Goal: Information Seeking & Learning: Learn about a topic

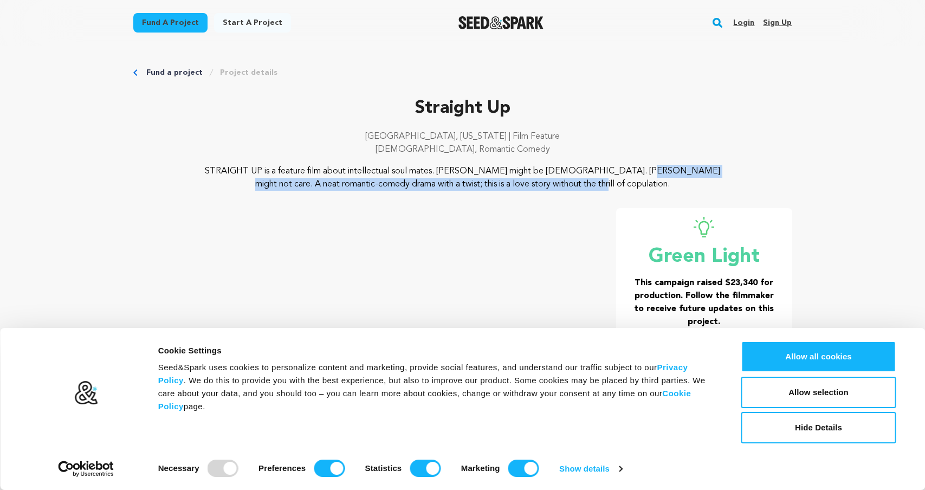
drag, startPoint x: 506, startPoint y: 173, endPoint x: 534, endPoint y: 184, distance: 29.7
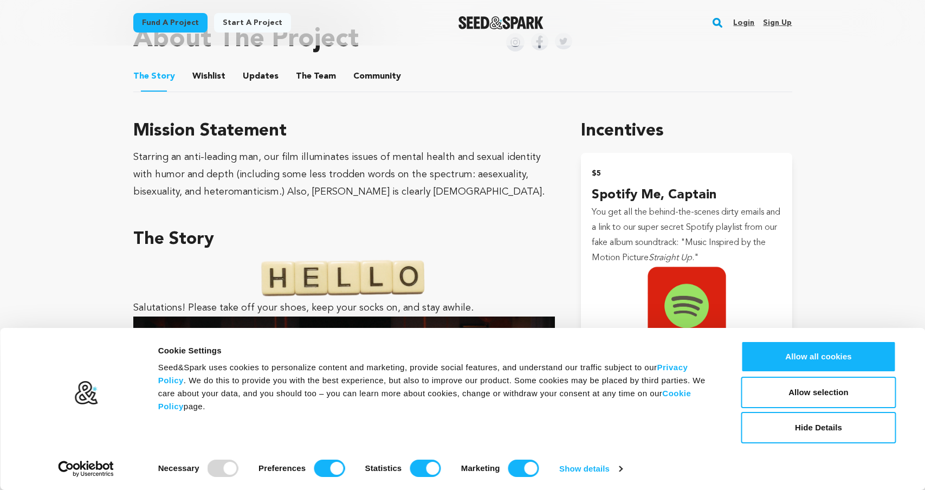
scroll to position [641, 0]
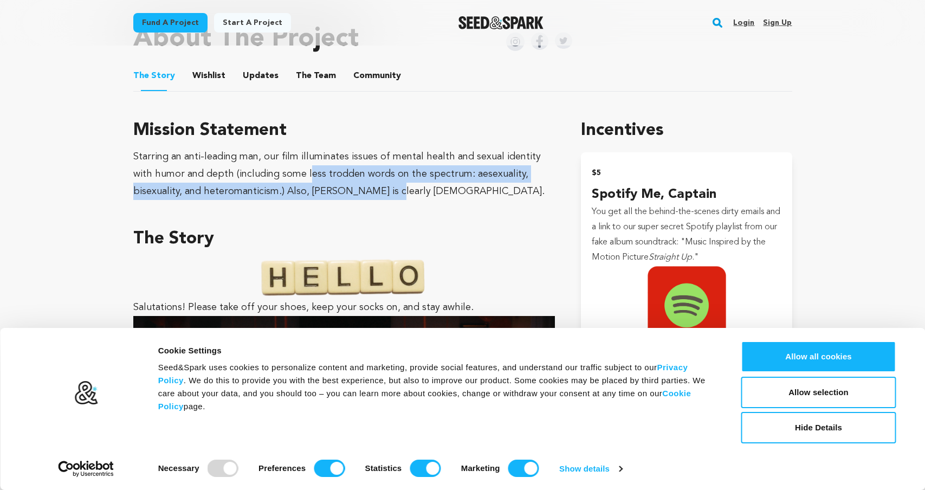
drag, startPoint x: 287, startPoint y: 162, endPoint x: 335, endPoint y: 190, distance: 55.4
click at [335, 190] on div "Starring an anti-leading man, our film illuminates issues of mental health and …" at bounding box center [344, 174] width 422 height 52
drag, startPoint x: 360, startPoint y: 191, endPoint x: 337, endPoint y: 162, distance: 36.7
click at [338, 162] on div "Starring an anti-leading man, our film illuminates issues of mental health and …" at bounding box center [344, 174] width 422 height 52
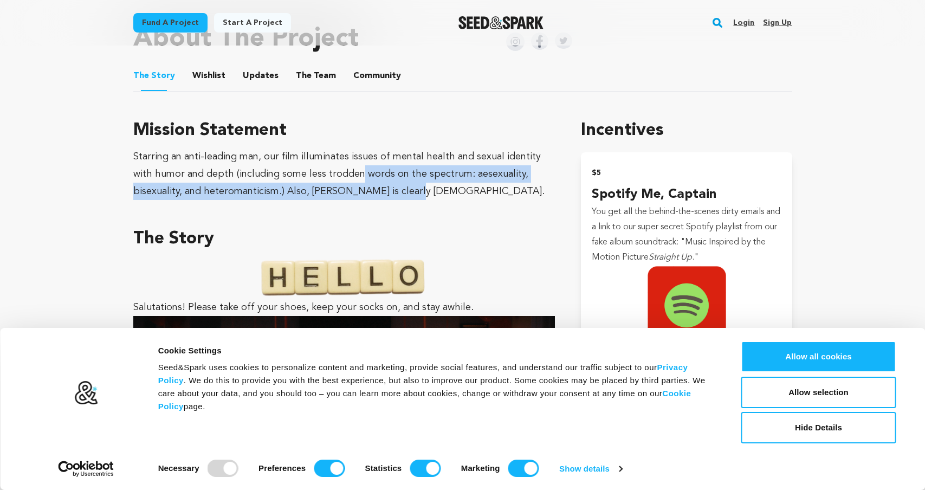
click at [337, 161] on div "Starring an anti-leading man, our film illuminates issues of mental health and …" at bounding box center [344, 174] width 422 height 52
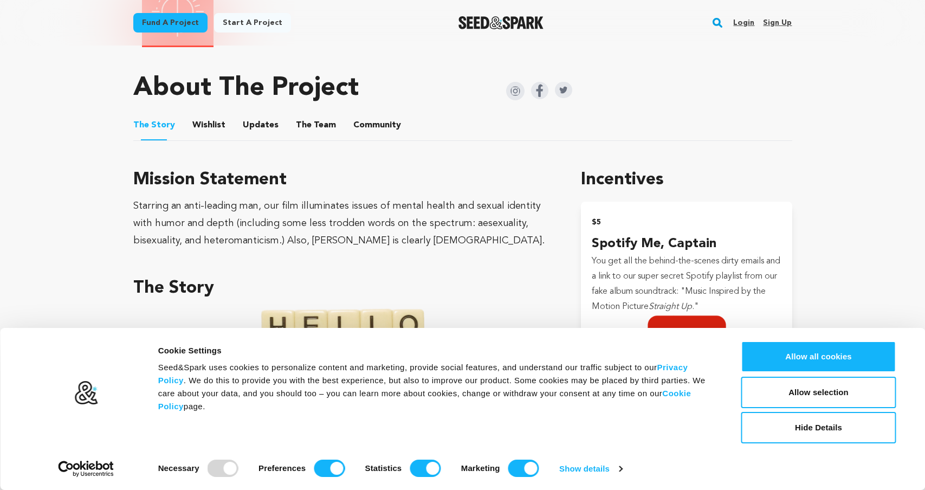
scroll to position [594, 0]
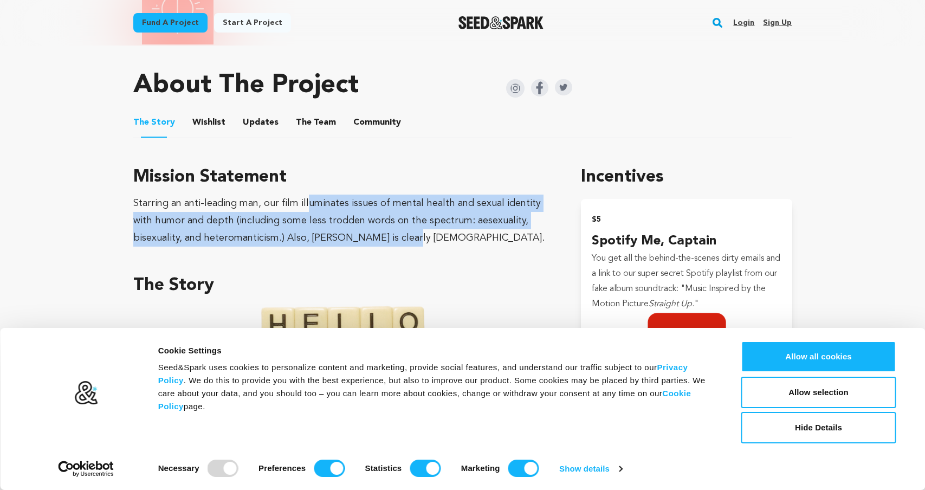
drag, startPoint x: 303, startPoint y: 203, endPoint x: 350, endPoint y: 231, distance: 55.2
click at [350, 231] on div "Starring an anti-leading man, our film illuminates issues of mental health and …" at bounding box center [344, 220] width 422 height 52
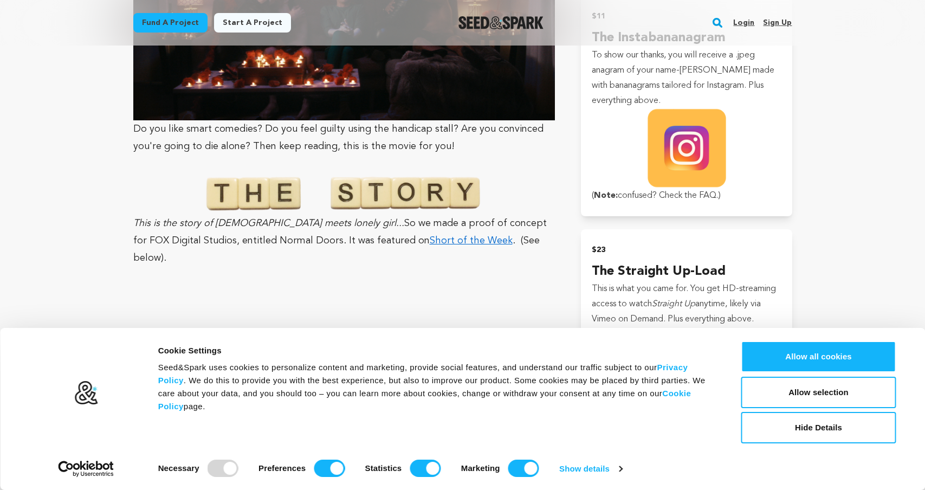
scroll to position [1053, 0]
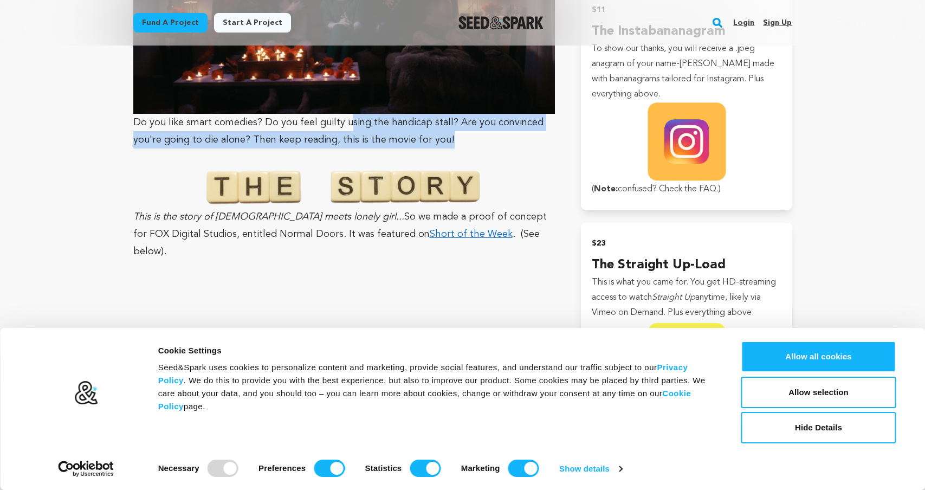
drag, startPoint x: 346, startPoint y: 125, endPoint x: 472, endPoint y: 142, distance: 127.9
click at [472, 142] on p "Do you like smart comedies? Do you feel guilty using the handicap stall? Are yo…" at bounding box center [344, 131] width 422 height 35
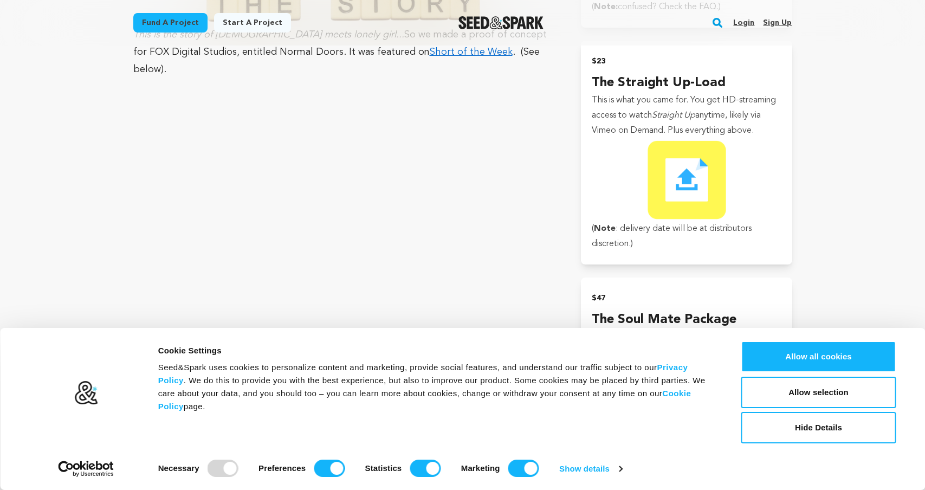
scroll to position [1253, 0]
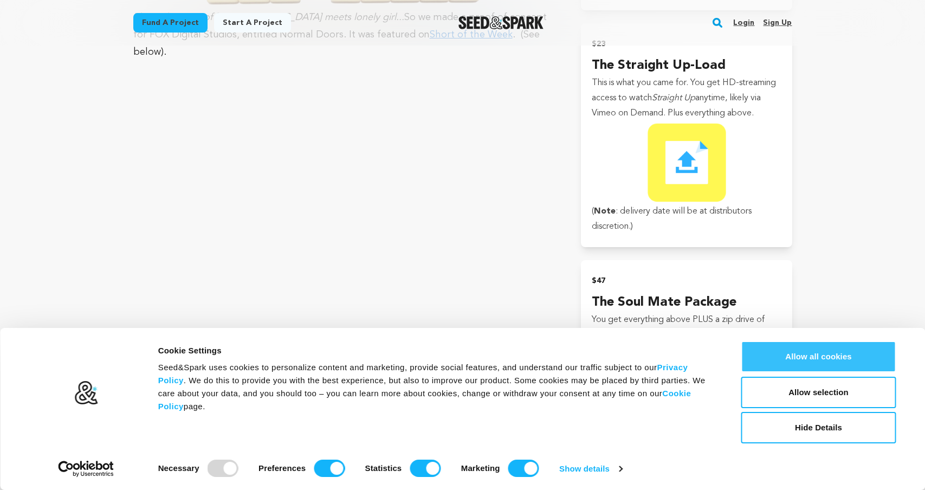
click at [814, 357] on button "Allow all cookies" at bounding box center [818, 356] width 155 height 31
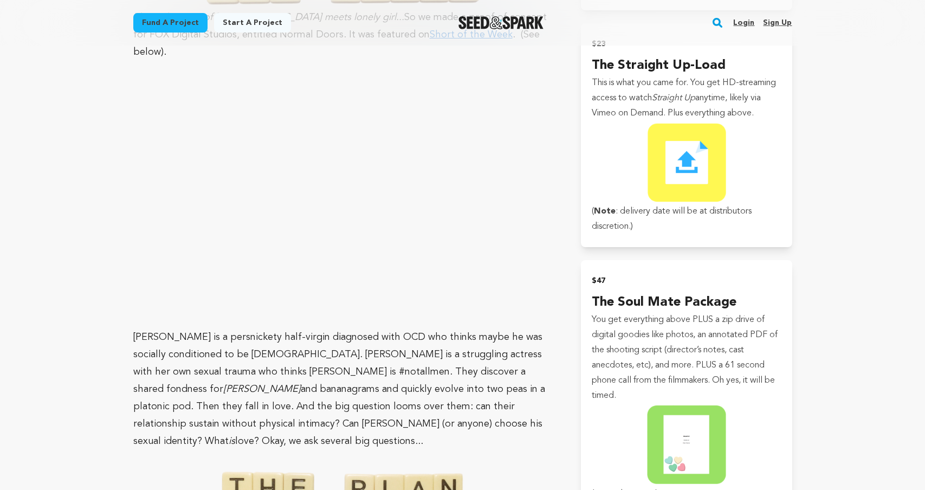
scroll to position [1186, 0]
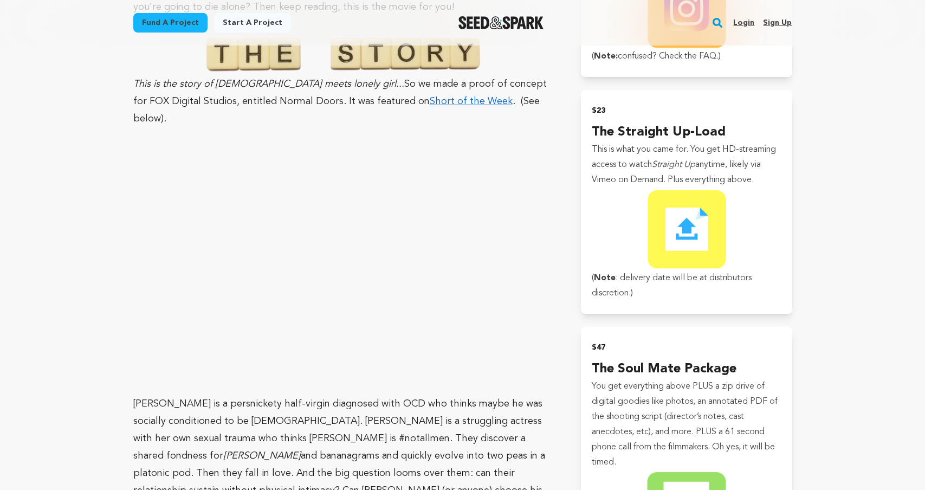
click at [402, 406] on p "Todd is a persnickety half-virgin diagnosed with OCD who thinks maybe he was so…" at bounding box center [344, 455] width 422 height 121
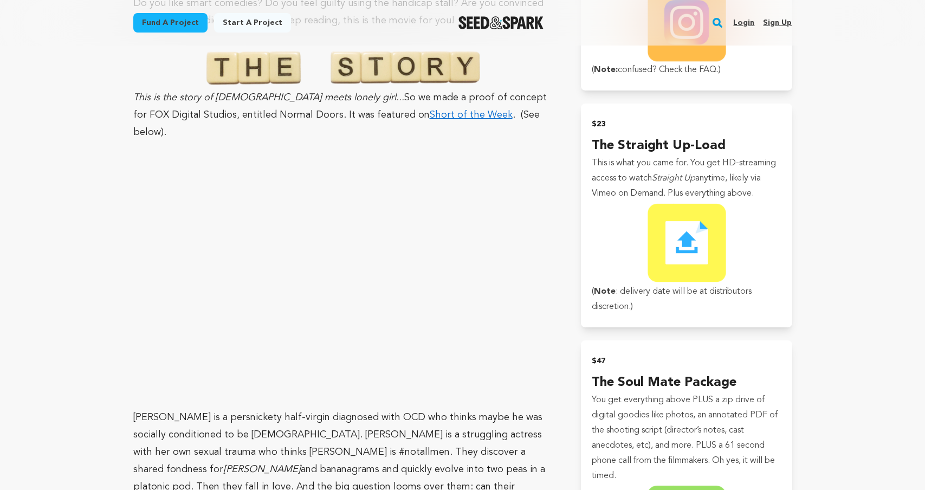
scroll to position [1171, 0]
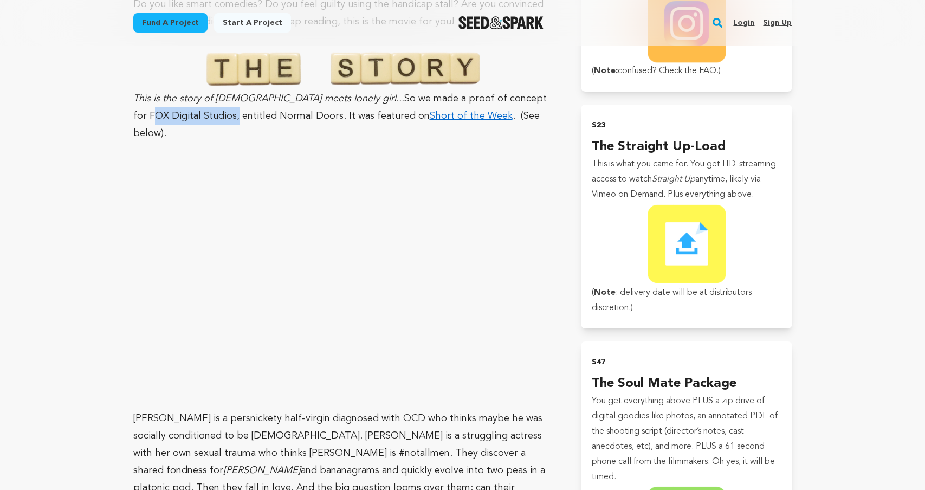
drag, startPoint x: 489, startPoint y: 97, endPoint x: 165, endPoint y: 118, distance: 324.6
click at [165, 118] on p "This is the story of gay boy meets lonely girl... So we made a proof of concept…" at bounding box center [344, 116] width 422 height 52
copy p "FOX Digital Studios"
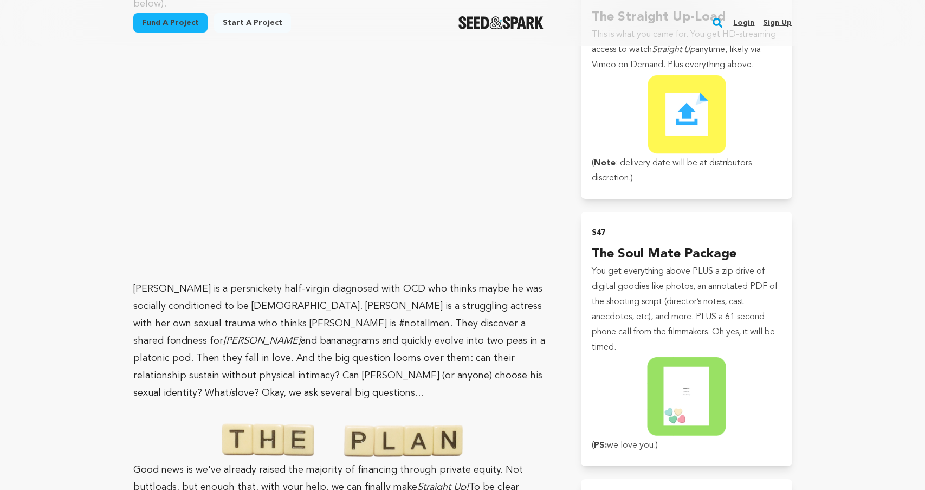
scroll to position [1303, 0]
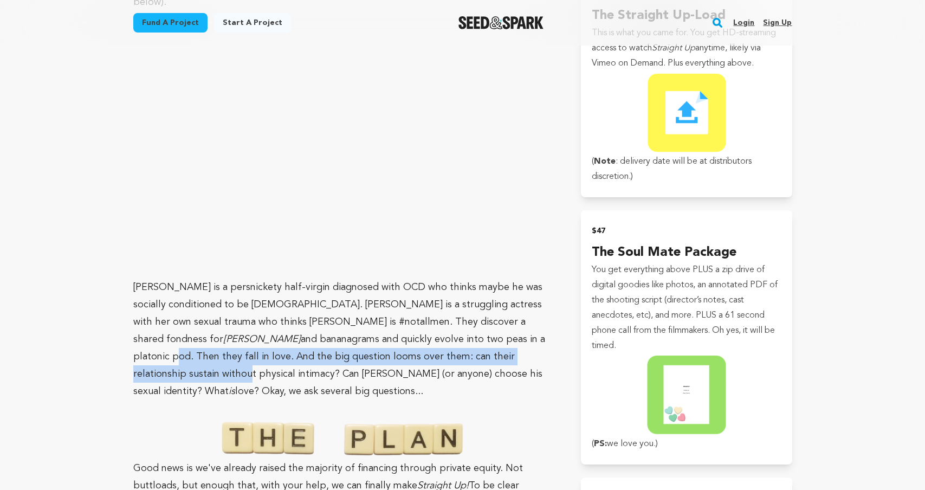
drag, startPoint x: 281, startPoint y: 314, endPoint x: 311, endPoint y: 341, distance: 40.3
click at [311, 340] on p "Todd is a persnickety half-virgin diagnosed with OCD who thinks maybe he was so…" at bounding box center [344, 338] width 422 height 121
click at [311, 341] on p "Todd is a persnickety half-virgin diagnosed with OCD who thinks maybe he was so…" at bounding box center [344, 338] width 422 height 121
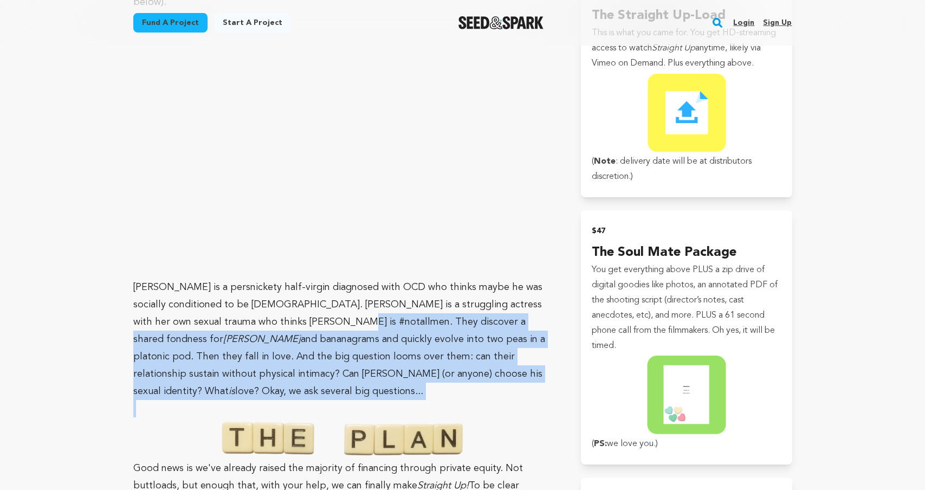
drag, startPoint x: 294, startPoint y: 296, endPoint x: 373, endPoint y: 372, distance: 109.9
click at [373, 400] on p at bounding box center [344, 408] width 422 height 17
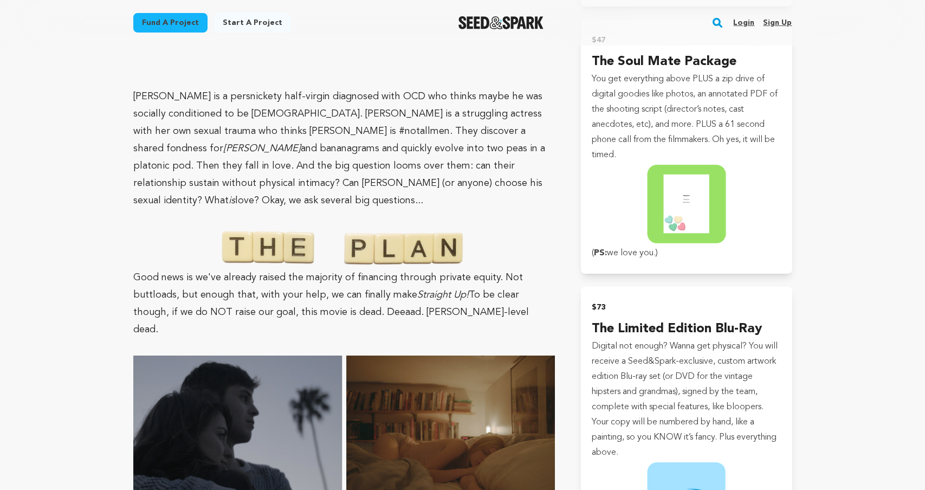
scroll to position [1495, 0]
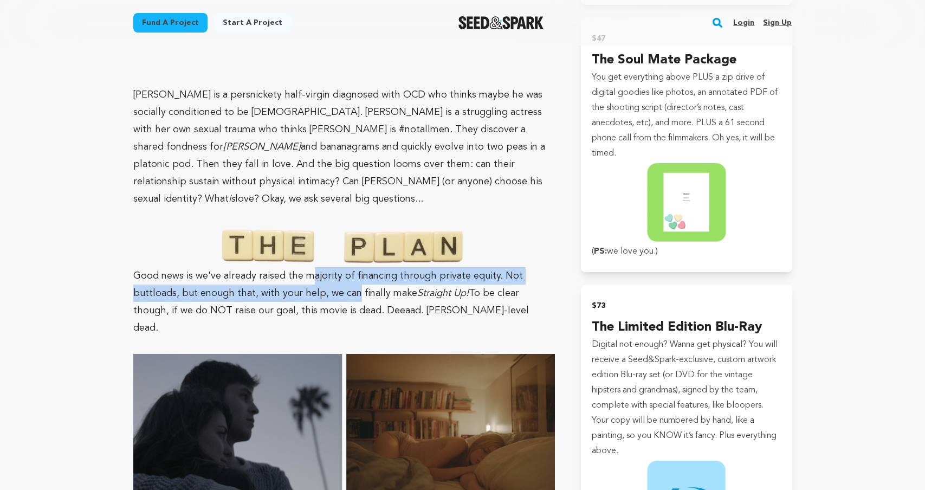
drag, startPoint x: 312, startPoint y: 233, endPoint x: 350, endPoint y: 258, distance: 45.5
click at [350, 267] on p "Good news is we've already raised the majority of financing through private equ…" at bounding box center [344, 301] width 422 height 69
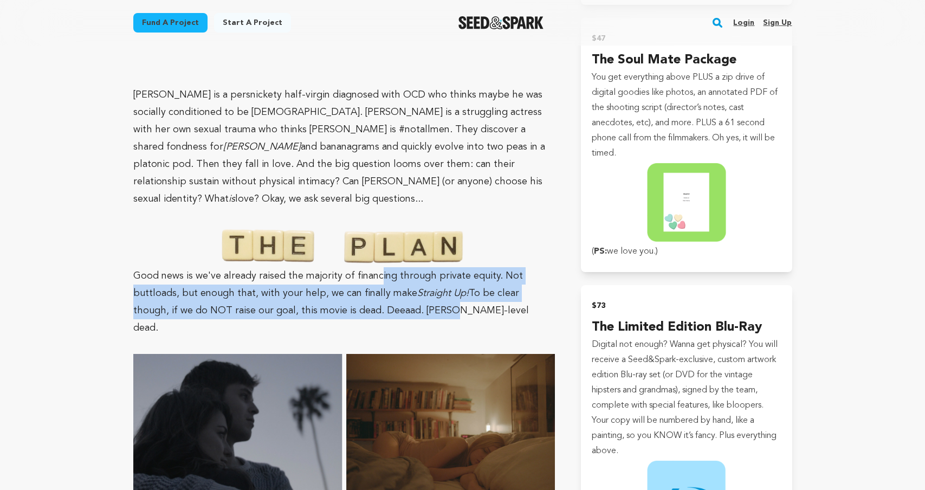
drag, startPoint x: 376, startPoint y: 244, endPoint x: 416, endPoint y: 278, distance: 52.6
click at [416, 278] on p "Good news is we've already raised the majority of financing through private equ…" at bounding box center [344, 301] width 422 height 69
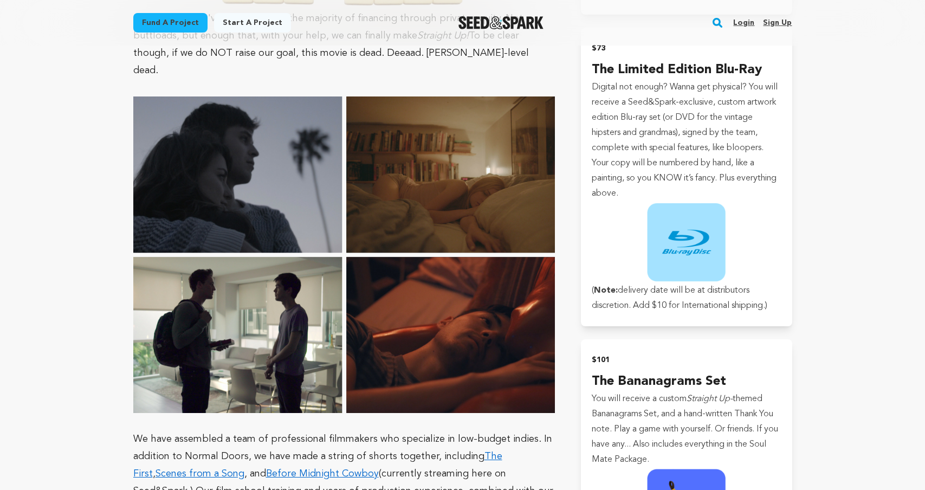
scroll to position [1927, 0]
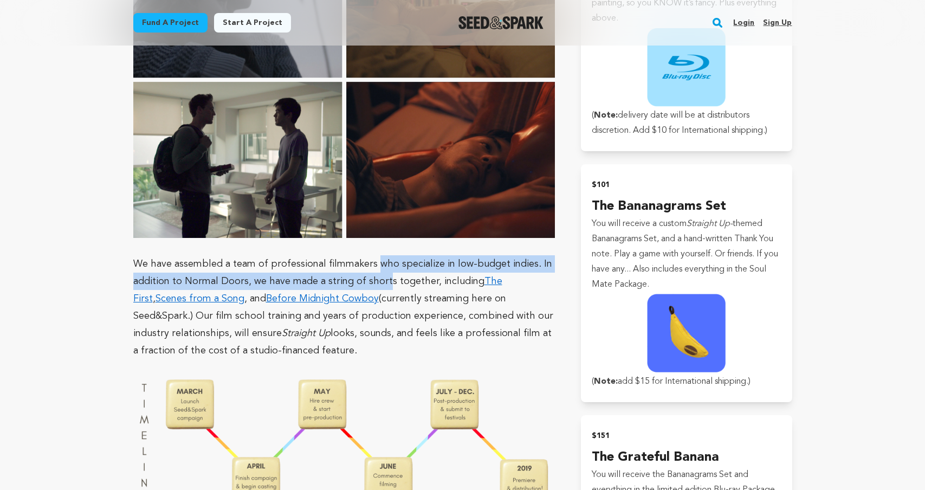
drag, startPoint x: 370, startPoint y: 212, endPoint x: 383, endPoint y: 228, distance: 20.4
click at [383, 255] on p "We have assembled a team of professional filmmakers who specialize in low-budge…" at bounding box center [344, 307] width 422 height 104
drag, startPoint x: 390, startPoint y: 212, endPoint x: 409, endPoint y: 230, distance: 26.1
click at [409, 255] on p "We have assembled a team of professional filmmakers who specialize in low-budge…" at bounding box center [344, 307] width 422 height 104
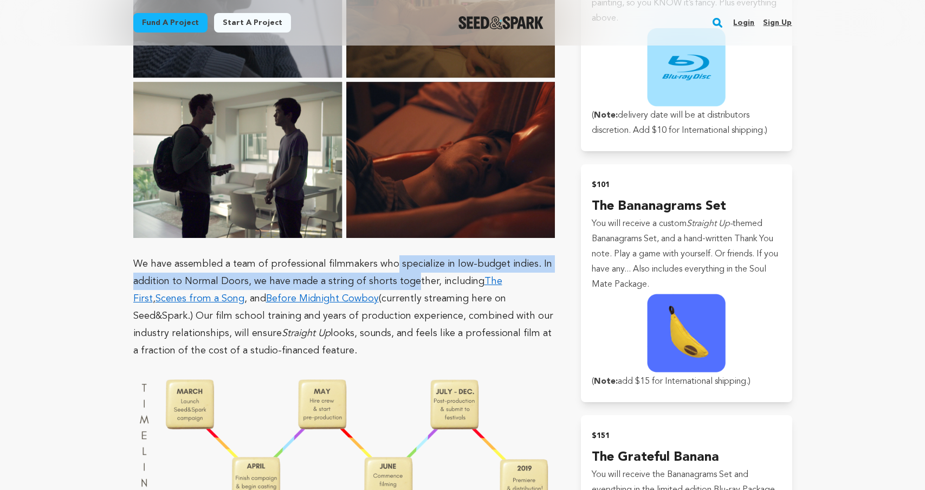
click at [409, 255] on p "We have assembled a team of professional filmmakers who specialize in low-budge…" at bounding box center [344, 307] width 422 height 104
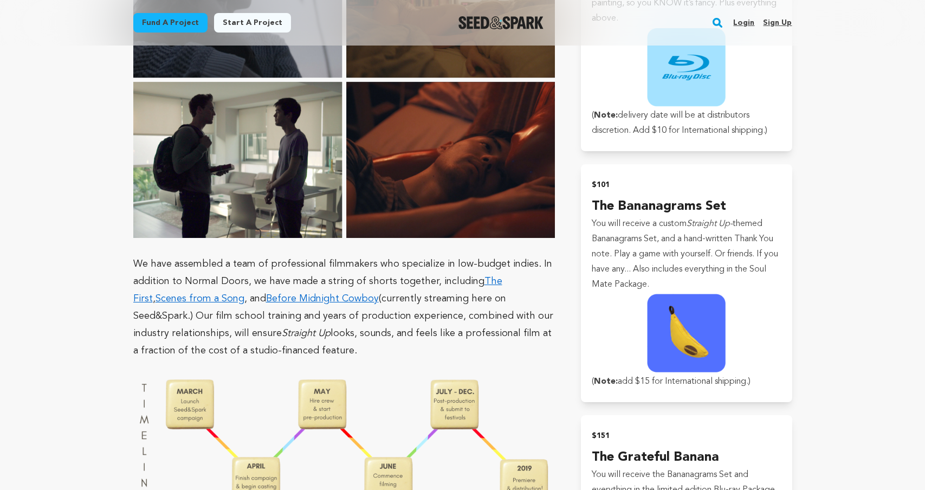
drag, startPoint x: 268, startPoint y: 264, endPoint x: 294, endPoint y: 293, distance: 39.1
click at [294, 293] on p "We have assembled a team of professional filmmakers who specialize in low-budge…" at bounding box center [344, 307] width 422 height 104
drag, startPoint x: 268, startPoint y: 295, endPoint x: 245, endPoint y: 278, distance: 28.6
click at [245, 278] on p "We have assembled a team of professional filmmakers who specialize in low-budge…" at bounding box center [344, 307] width 422 height 104
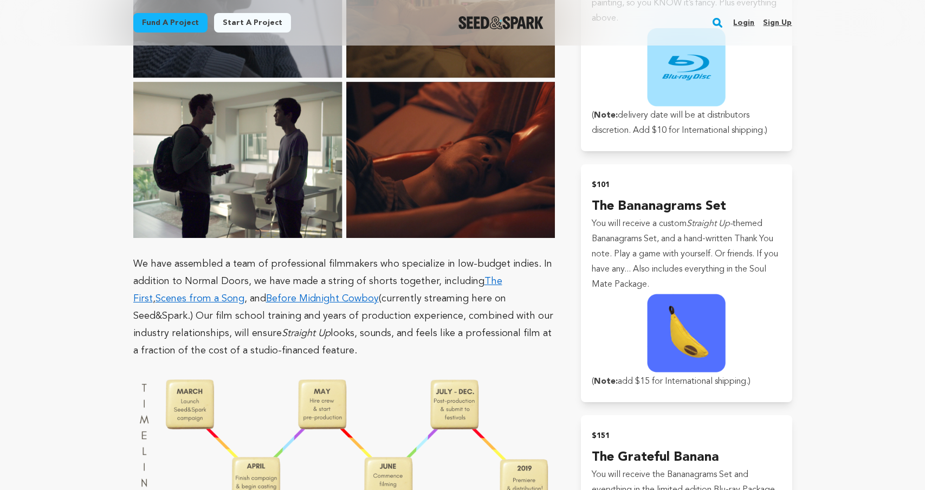
click at [245, 278] on p "We have assembled a team of professional filmmakers who specialize in low-budge…" at bounding box center [344, 307] width 422 height 104
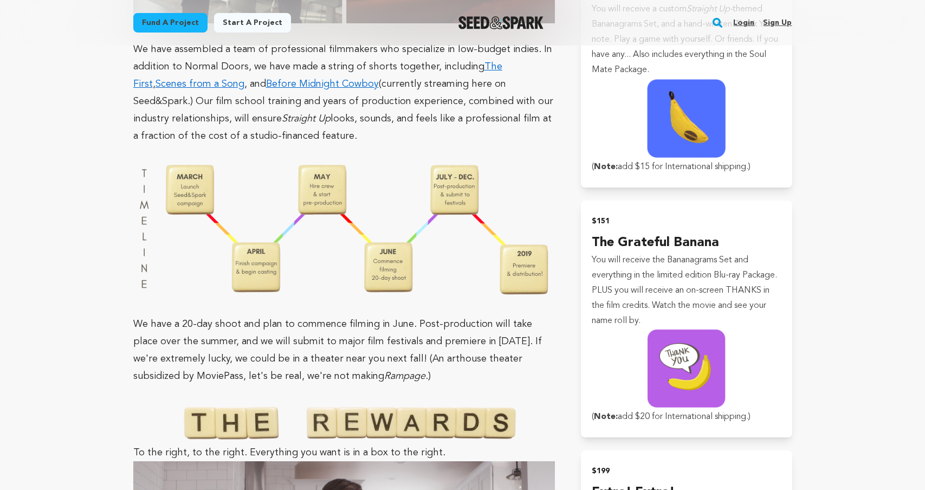
scroll to position [2149, 0]
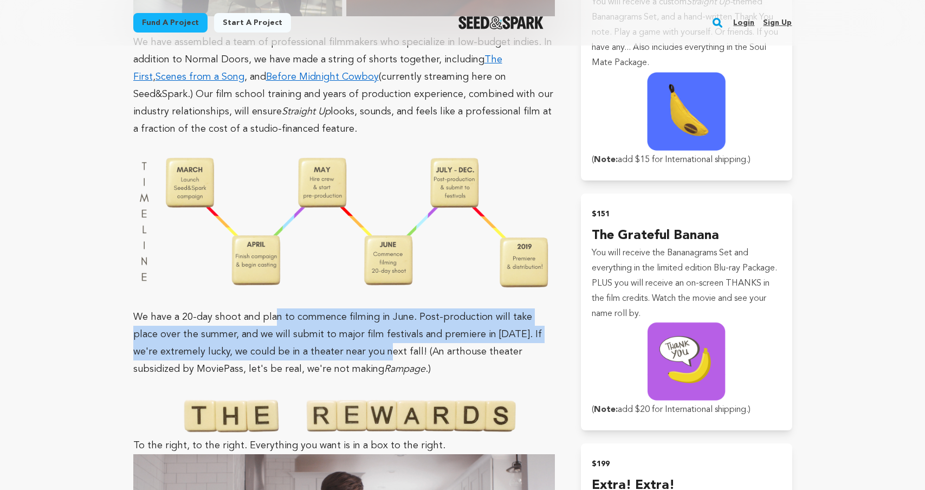
drag, startPoint x: 276, startPoint y: 259, endPoint x: 370, endPoint y: 303, distance: 103.9
click at [370, 308] on p "We have a 20-day shoot and plan to commence filming in June. Post-production wi…" at bounding box center [344, 342] width 422 height 69
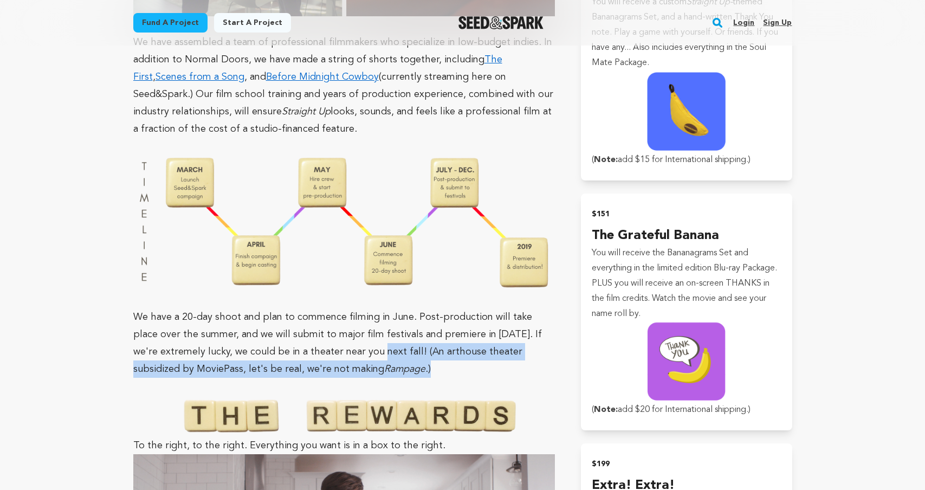
drag, startPoint x: 362, startPoint y: 287, endPoint x: 383, endPoint y: 314, distance: 34.3
click at [383, 314] on p "We have a 20-day shoot and plan to commence filming in June. Post-production wi…" at bounding box center [344, 342] width 422 height 69
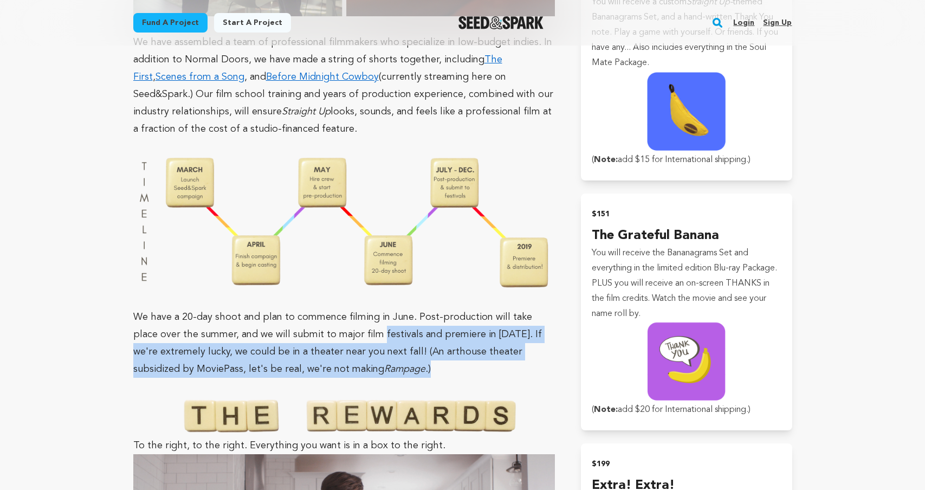
drag, startPoint x: 373, startPoint y: 314, endPoint x: 352, endPoint y: 280, distance: 39.4
click at [353, 308] on p "We have a 20-day shoot and plan to commence filming in June. Post-production wi…" at bounding box center [344, 342] width 422 height 69
click at [352, 308] on p "We have a 20-day shoot and plan to commence filming in June. Post-production wi…" at bounding box center [344, 342] width 422 height 69
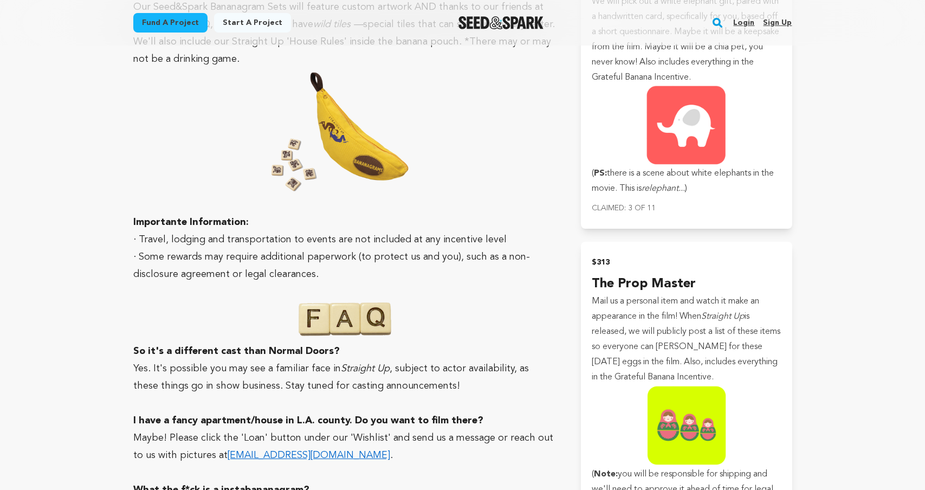
scroll to position [2899, 0]
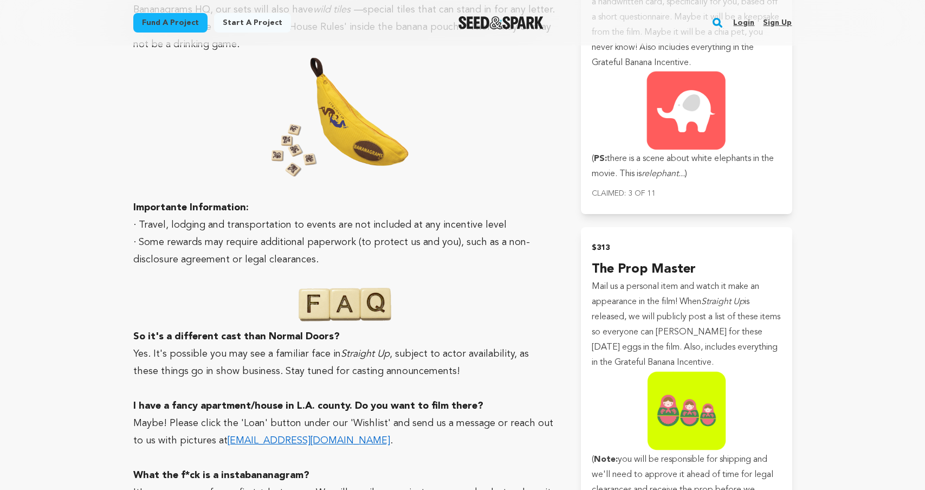
drag, startPoint x: 283, startPoint y: 302, endPoint x: 425, endPoint y: 324, distance: 143.6
click at [425, 345] on p "Yes. It's possible you may see a familiar face in Straight Up , subject to acto…" at bounding box center [344, 362] width 422 height 35
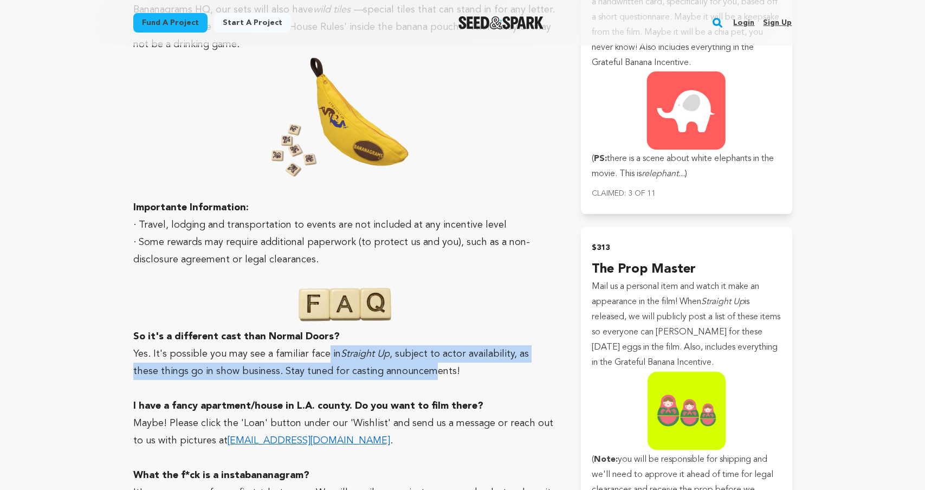
drag, startPoint x: 403, startPoint y: 323, endPoint x: 322, endPoint y: 300, distance: 84.7
click at [322, 345] on p "Yes. It's possible you may see a familiar face in Straight Up , subject to acto…" at bounding box center [344, 362] width 422 height 35
drag, startPoint x: 395, startPoint y: 300, endPoint x: 442, endPoint y: 326, distance: 54.1
click at [442, 345] on p "Yes. It's possible you may see a familiar face in Straight Up , subject to acto…" at bounding box center [344, 362] width 422 height 35
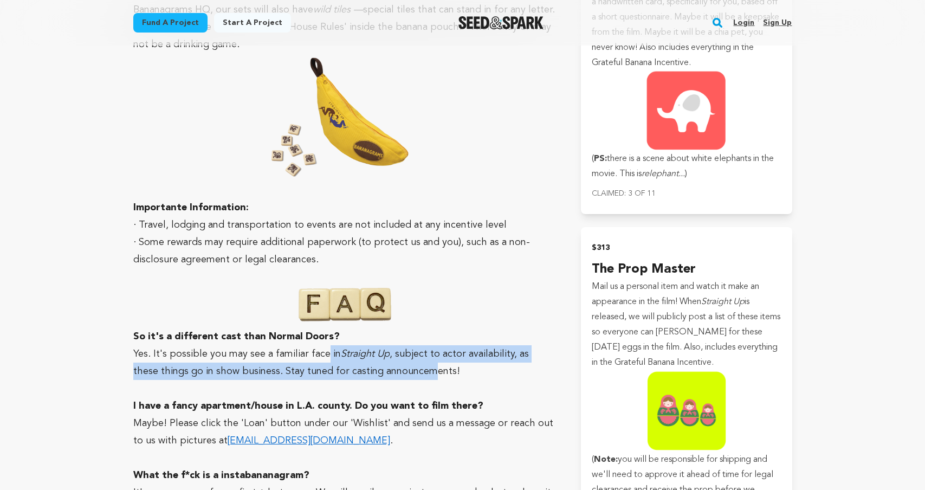
click at [442, 345] on p "Yes. It's possible you may see a familiar face in Straight Up , subject to acto…" at bounding box center [344, 362] width 422 height 35
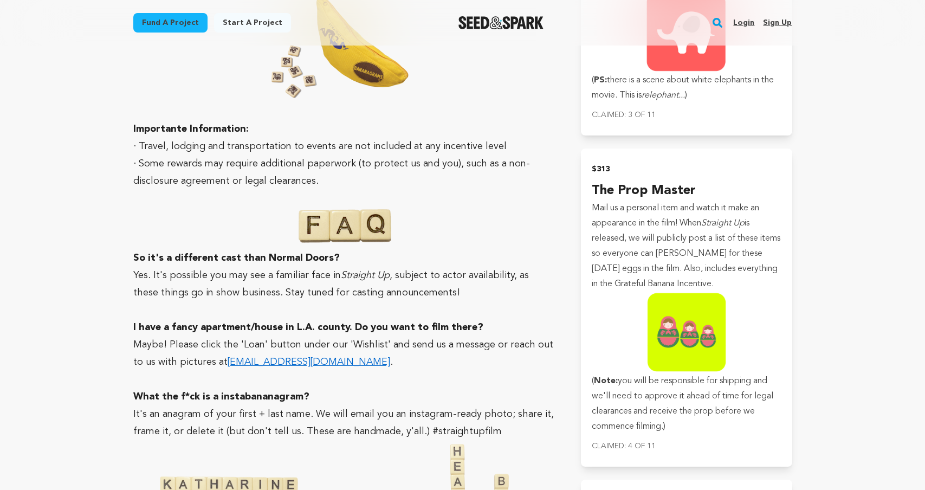
scroll to position [2979, 0]
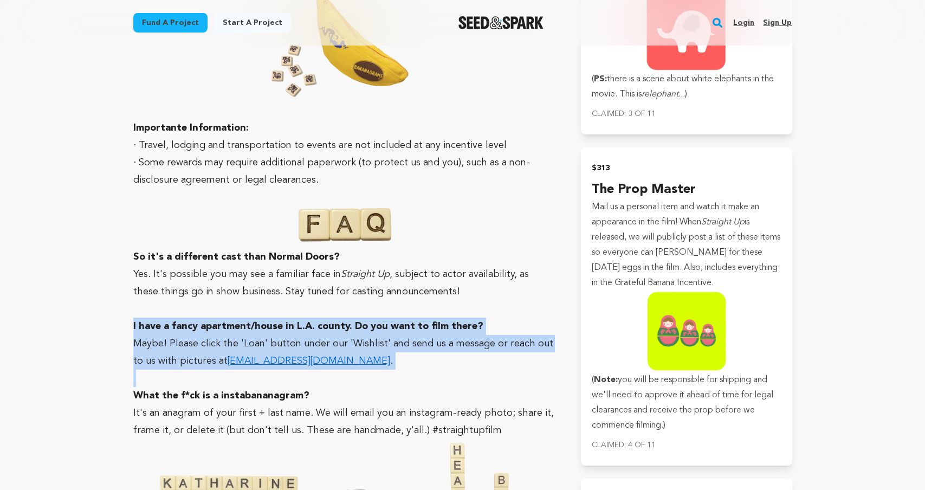
drag, startPoint x: 367, startPoint y: 262, endPoint x: 409, endPoint y: 322, distance: 72.7
click at [409, 369] on p at bounding box center [344, 377] width 422 height 17
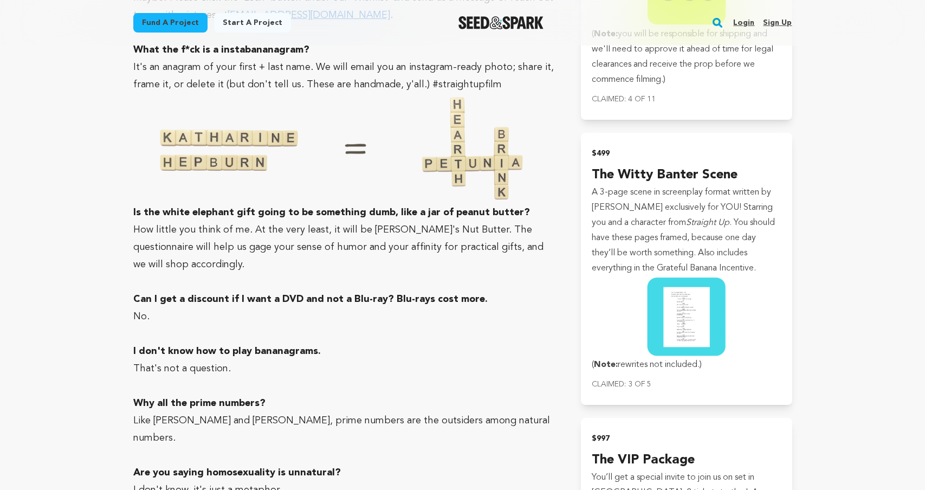
scroll to position [3325, 0]
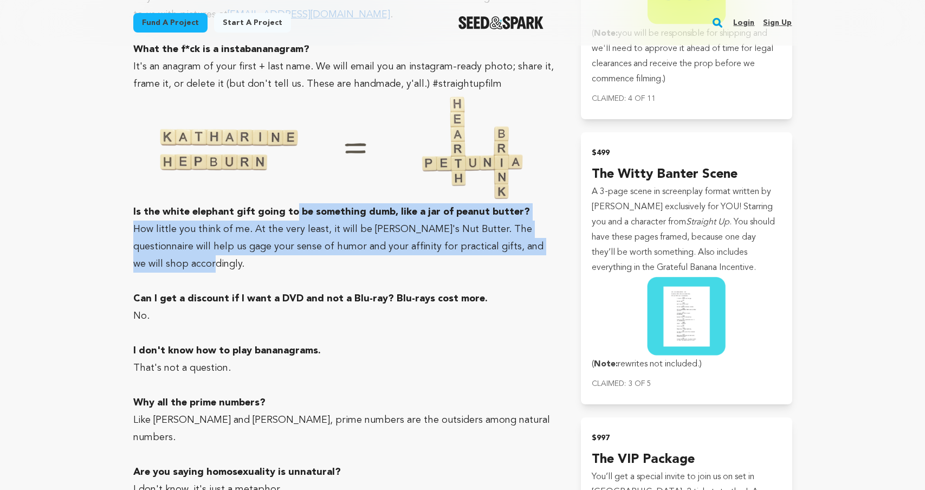
drag, startPoint x: 289, startPoint y: 164, endPoint x: 331, endPoint y: 218, distance: 69.1
click at [331, 220] on p "How little you think of me. At the very least, it will be Justin's Nut Butter. …" at bounding box center [344, 246] width 422 height 52
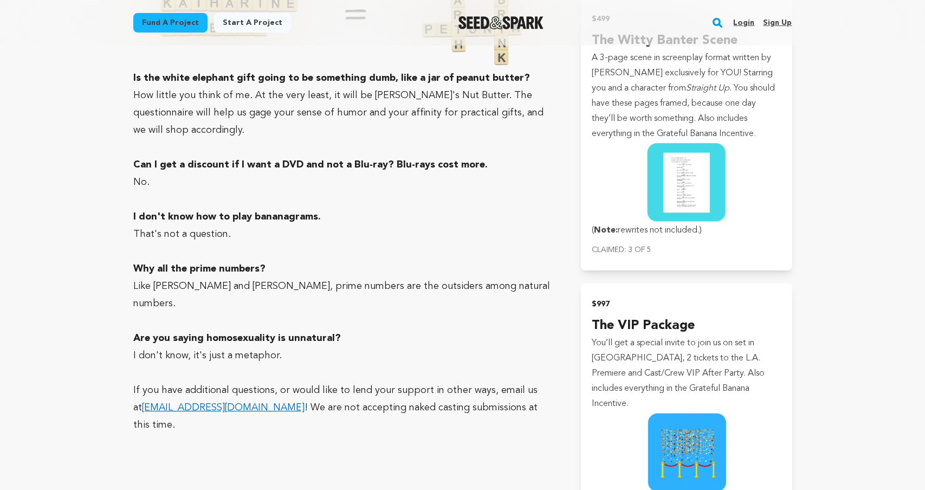
scroll to position [3459, 0]
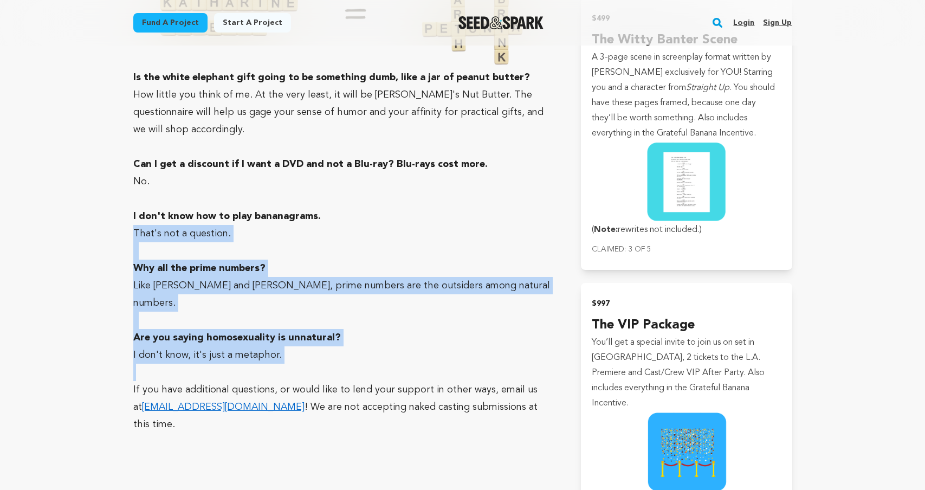
drag, startPoint x: 304, startPoint y: 169, endPoint x: 387, endPoint y: 302, distance: 156.9
click at [387, 363] on p at bounding box center [344, 371] width 422 height 17
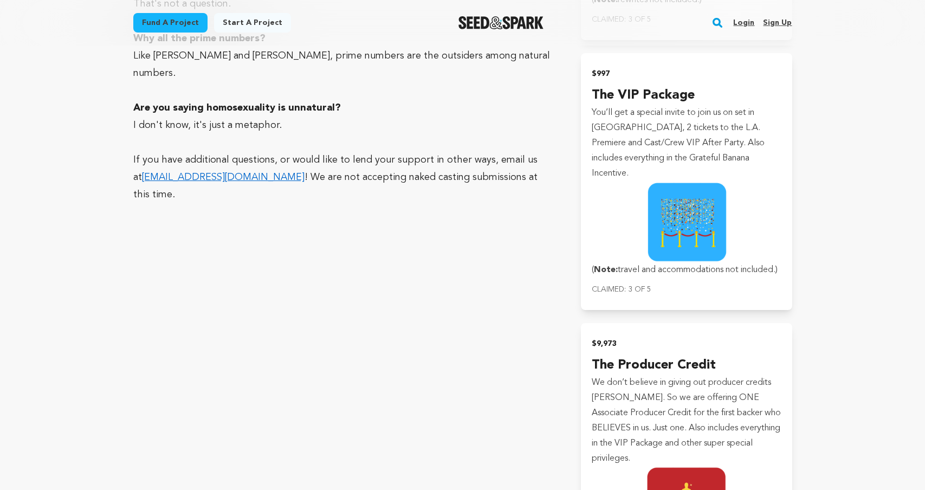
scroll to position [3354, 0]
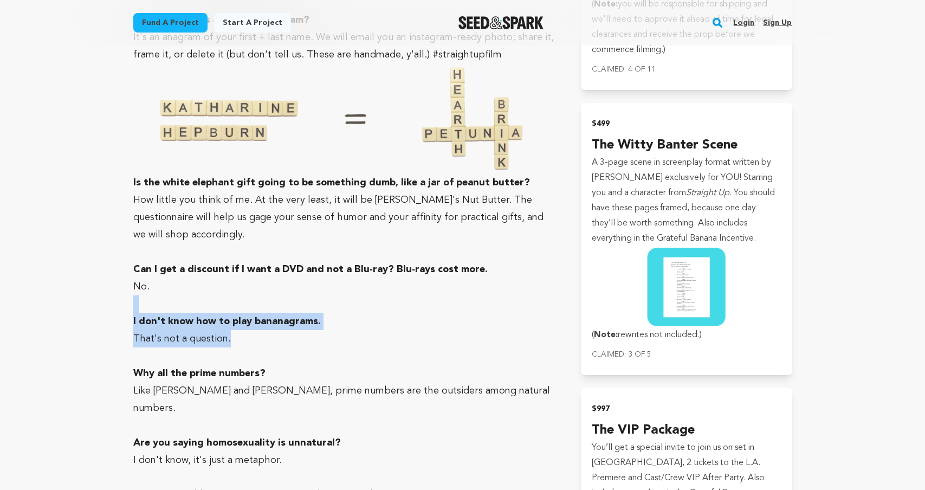
drag, startPoint x: 240, startPoint y: 226, endPoint x: 288, endPoint y: 306, distance: 93.3
click at [290, 347] on p at bounding box center [344, 355] width 422 height 17
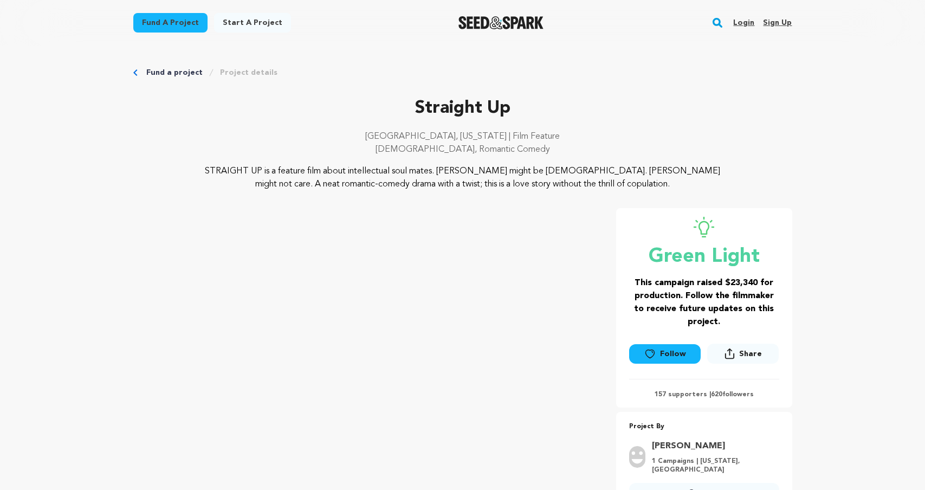
scroll to position [0, 0]
